Goal: Information Seeking & Learning: Learn about a topic

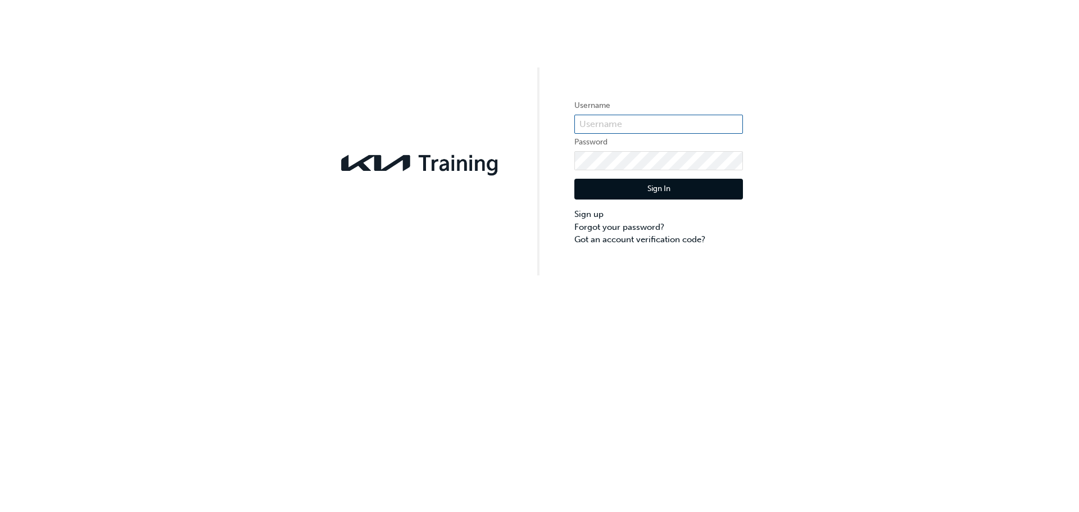
type input "KAU82661C5"
click at [623, 188] on button "Sign In" at bounding box center [659, 189] width 169 height 21
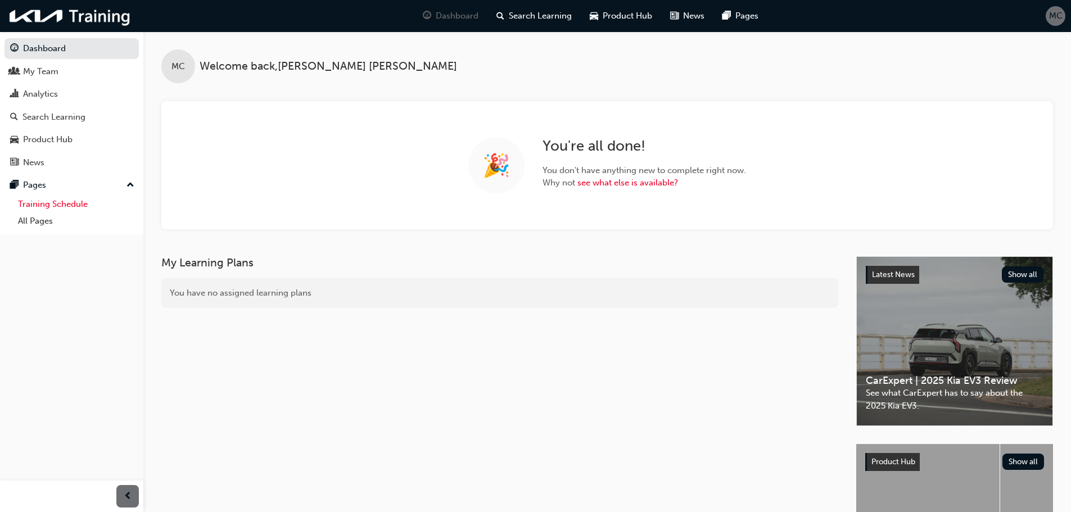
click at [84, 206] on link "Training Schedule" at bounding box center [75, 204] width 125 height 17
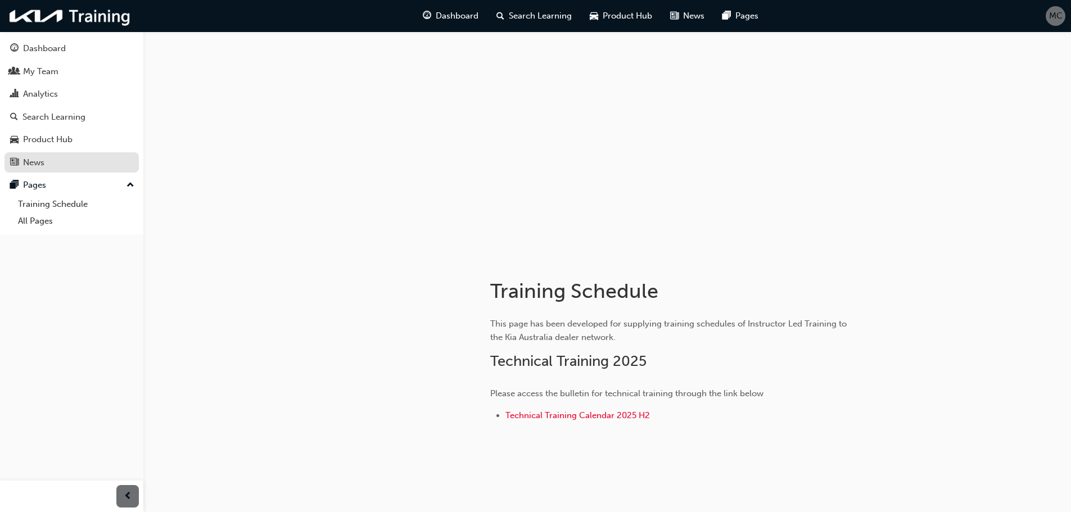
click at [38, 166] on div "News" at bounding box center [33, 162] width 21 height 13
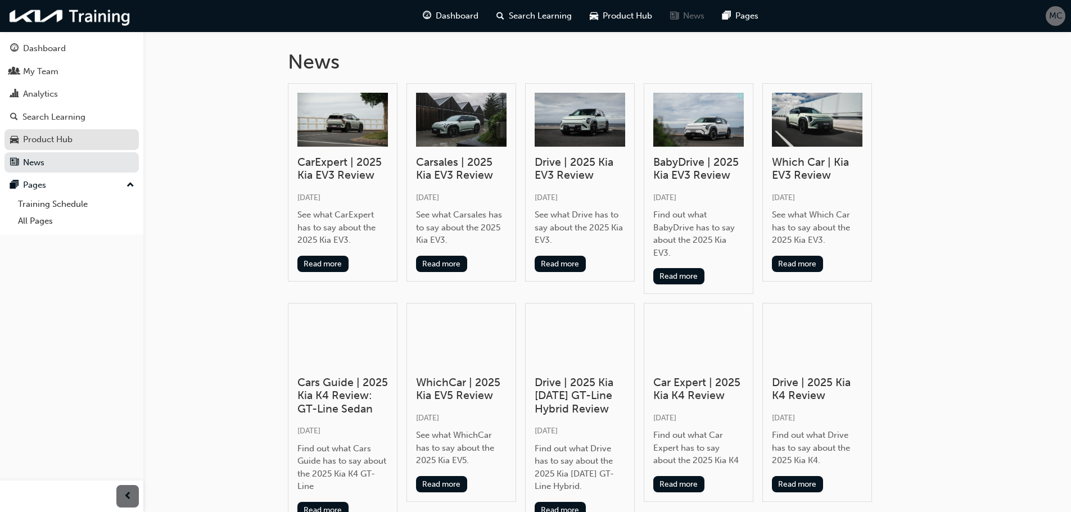
click at [42, 144] on div "Product Hub" at bounding box center [47, 139] width 49 height 13
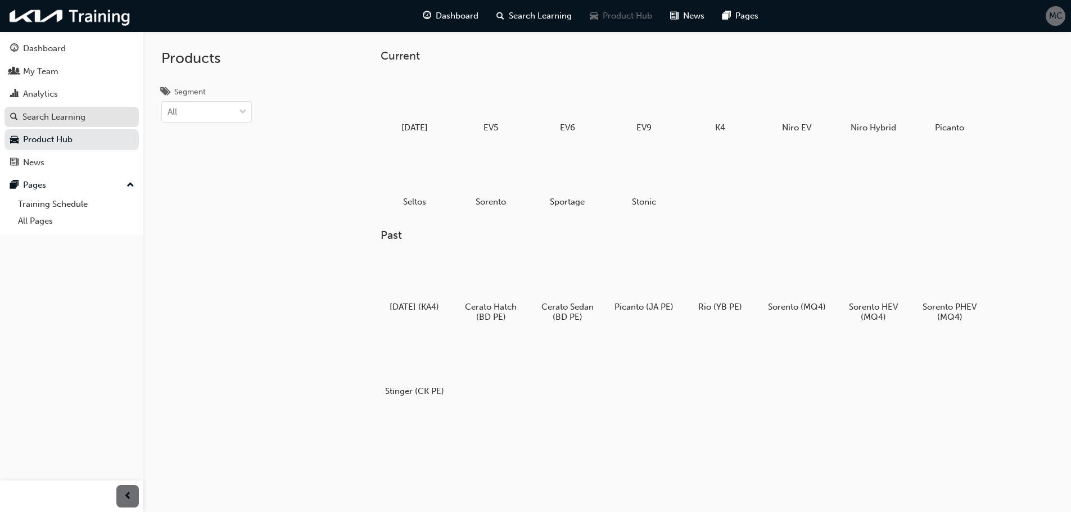
click at [43, 122] on div "Search Learning" at bounding box center [53, 117] width 63 height 13
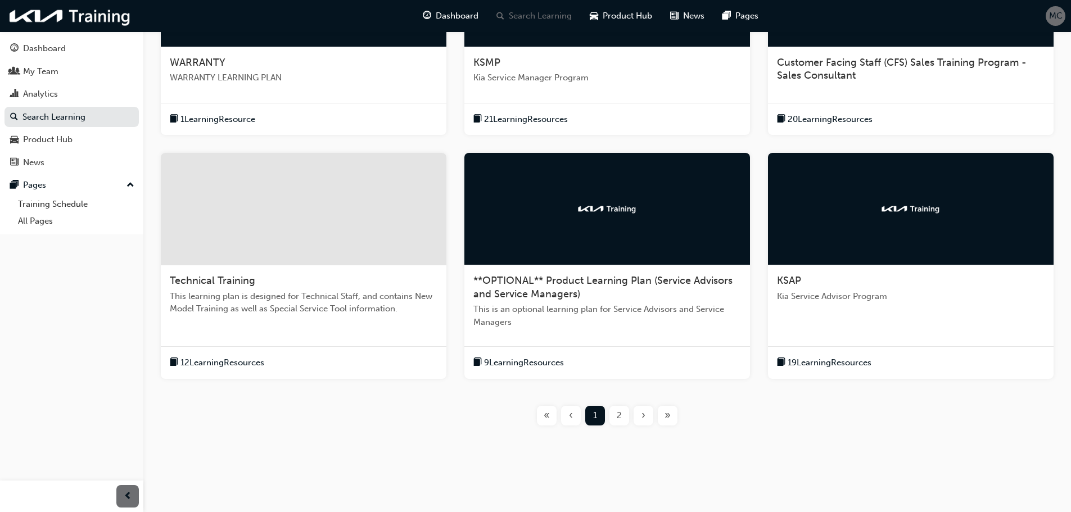
scroll to position [330, 0]
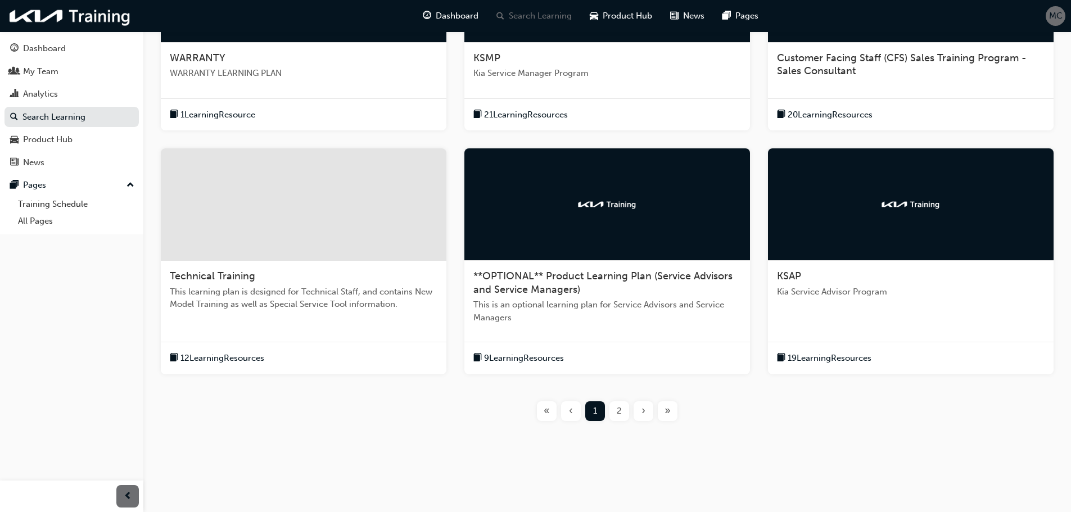
click at [625, 413] on div "2" at bounding box center [619, 411] width 20 height 20
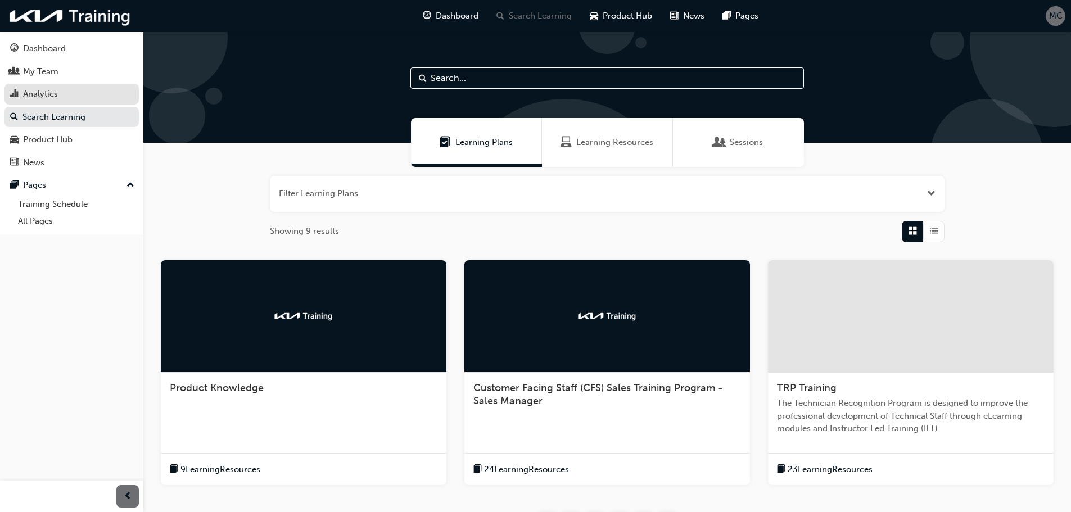
click at [35, 92] on div "Analytics" at bounding box center [40, 94] width 35 height 13
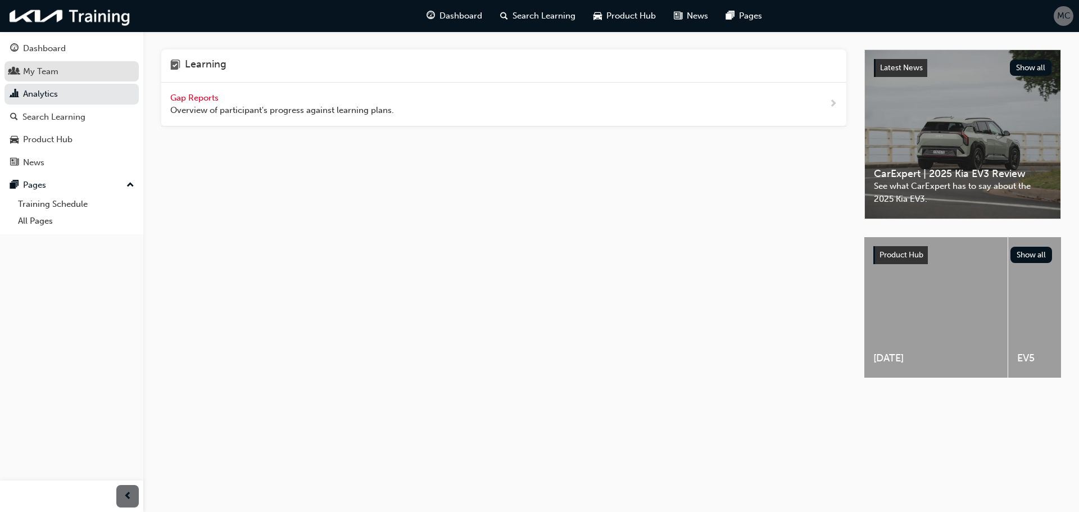
click at [36, 70] on div "My Team" at bounding box center [40, 71] width 35 height 13
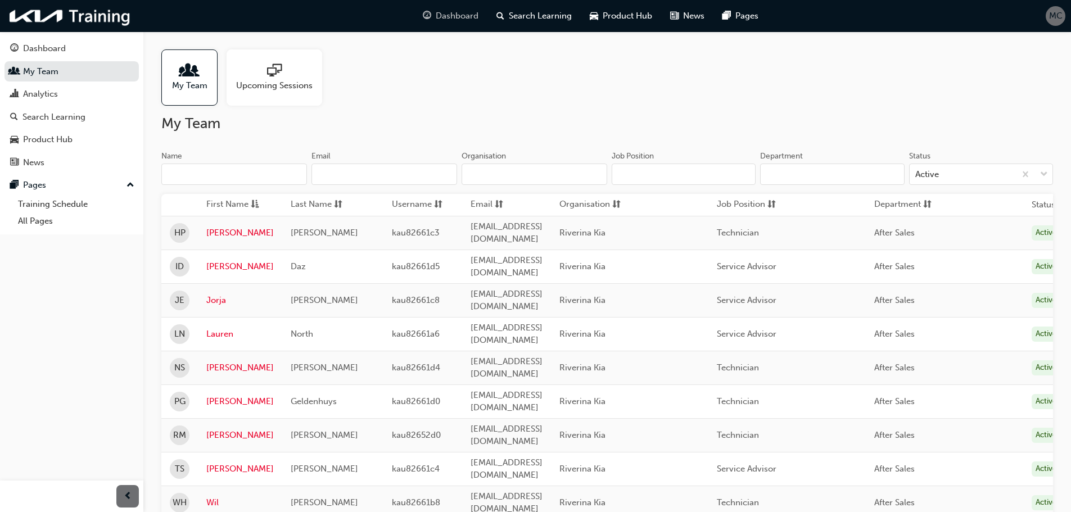
click at [463, 17] on span "Dashboard" at bounding box center [457, 16] width 43 height 13
